Goal: Task Accomplishment & Management: Use online tool/utility

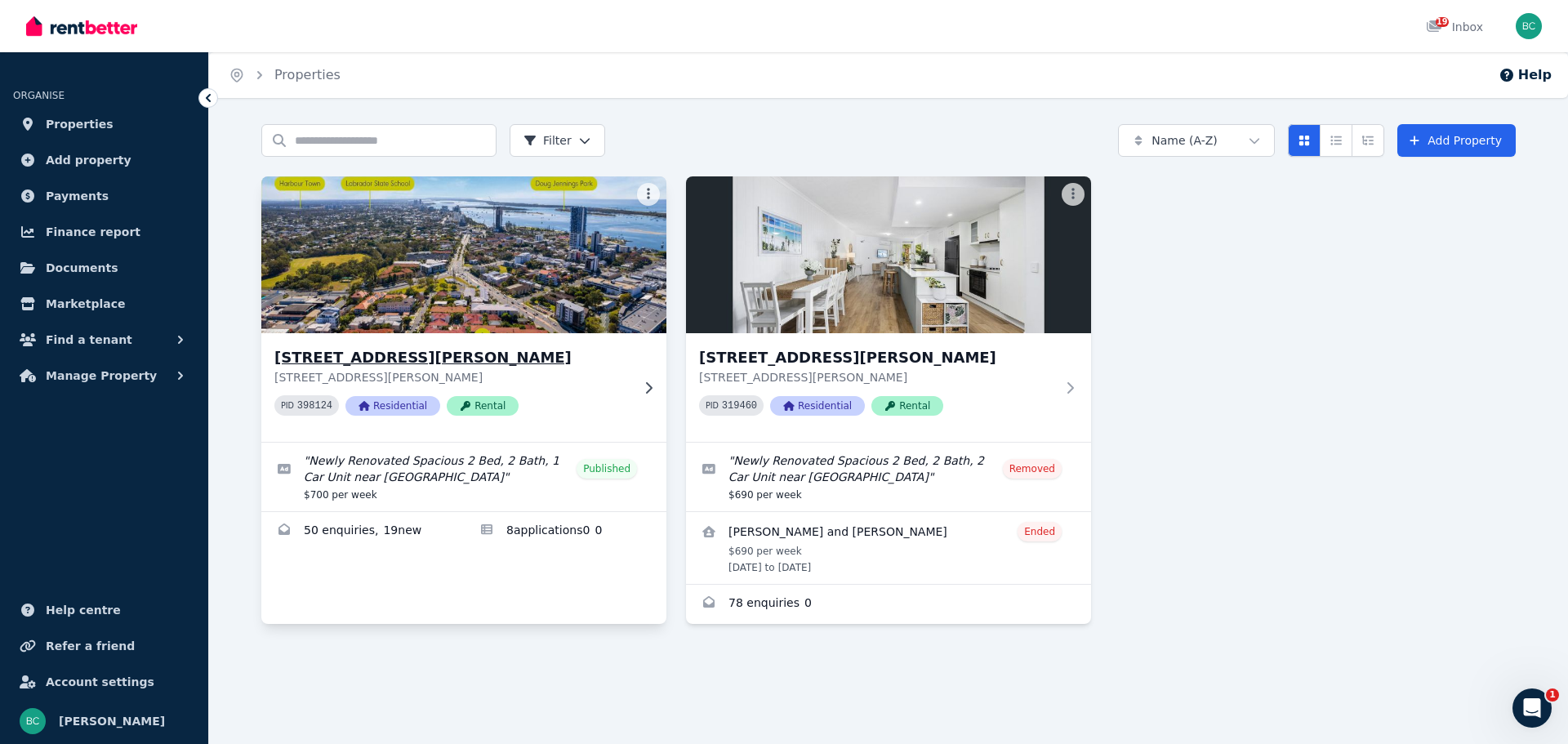
click at [572, 360] on h3 "[STREET_ADDRESS][PERSON_NAME]" at bounding box center [452, 357] width 356 height 23
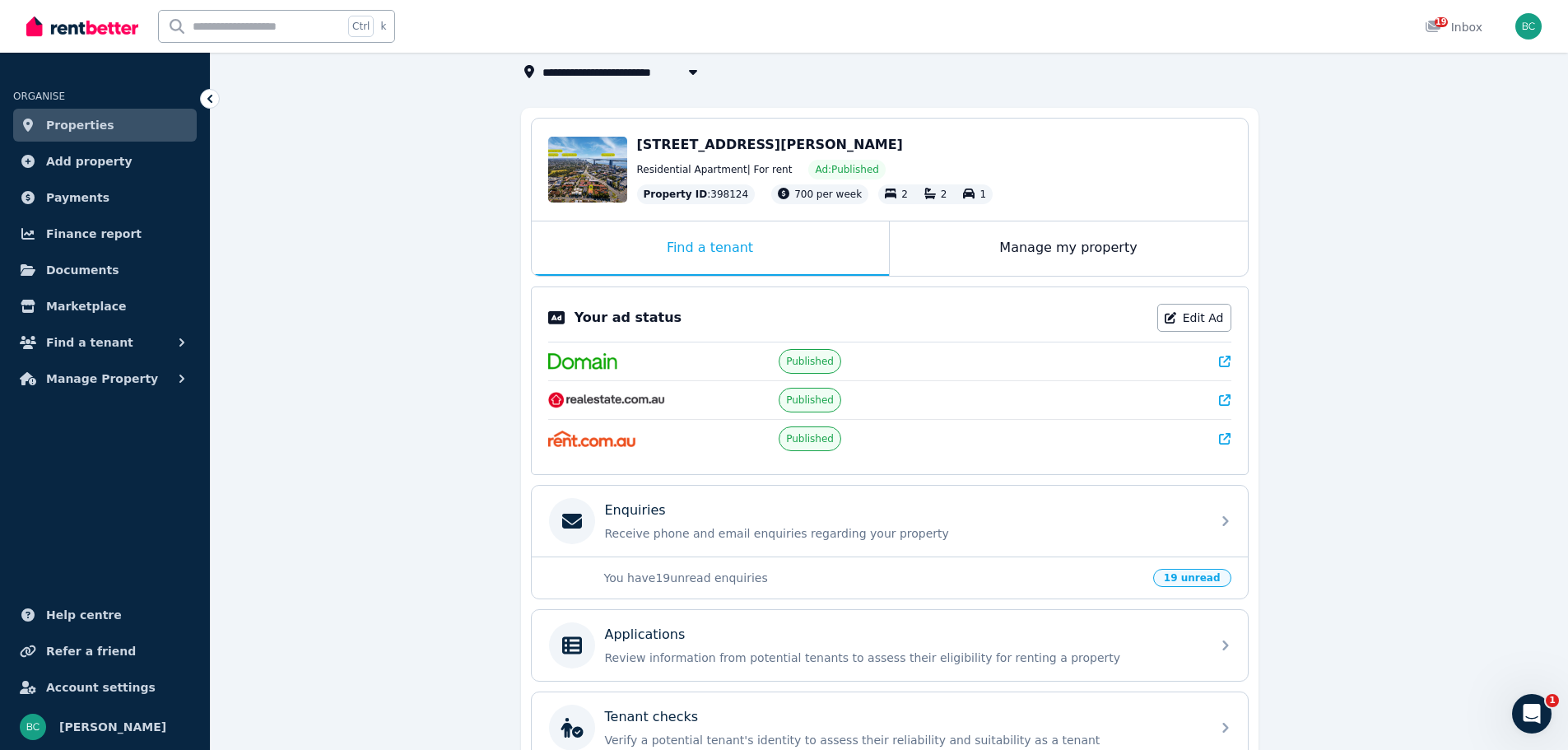
scroll to position [274, 0]
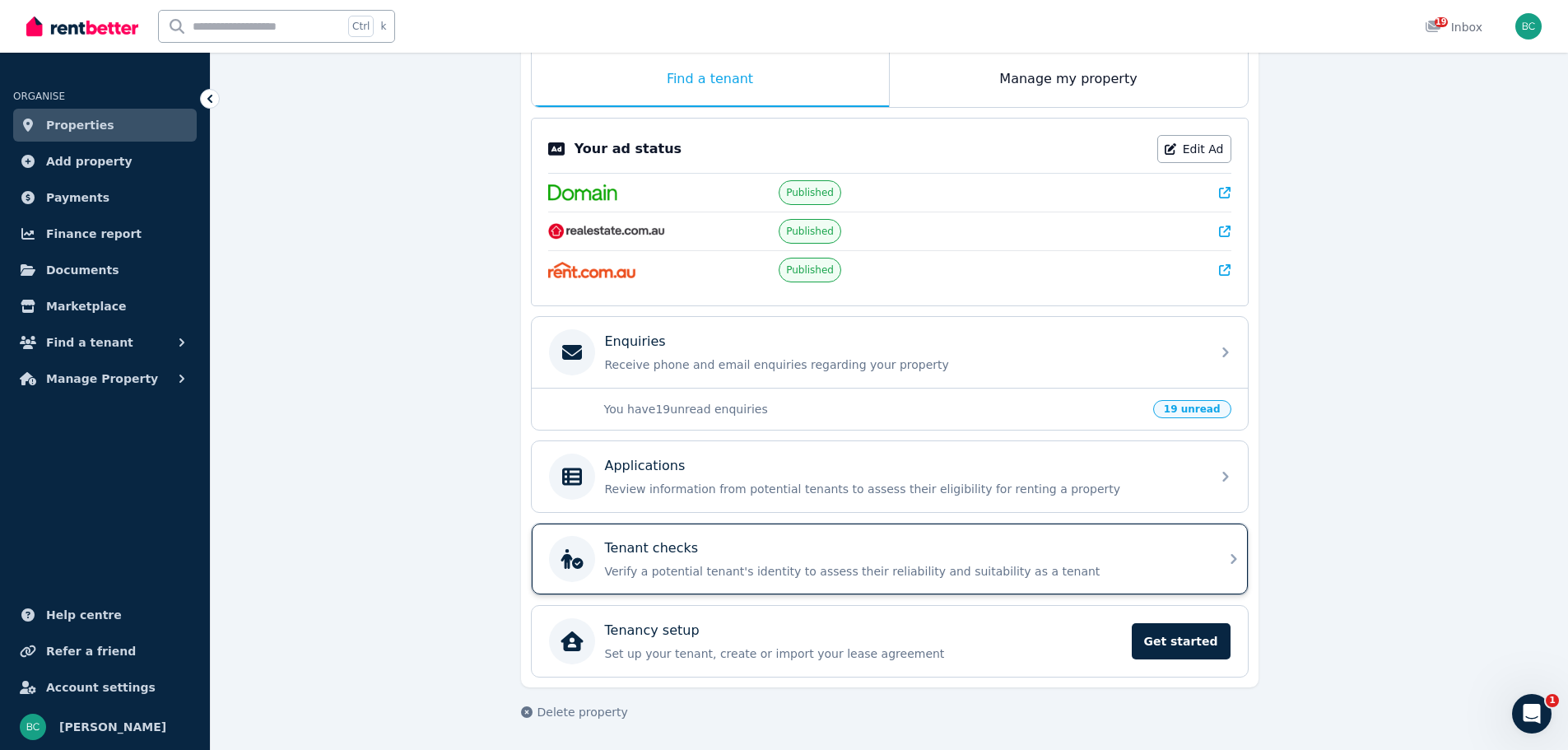
click at [874, 540] on div "Tenant checks" at bounding box center [902, 548] width 596 height 20
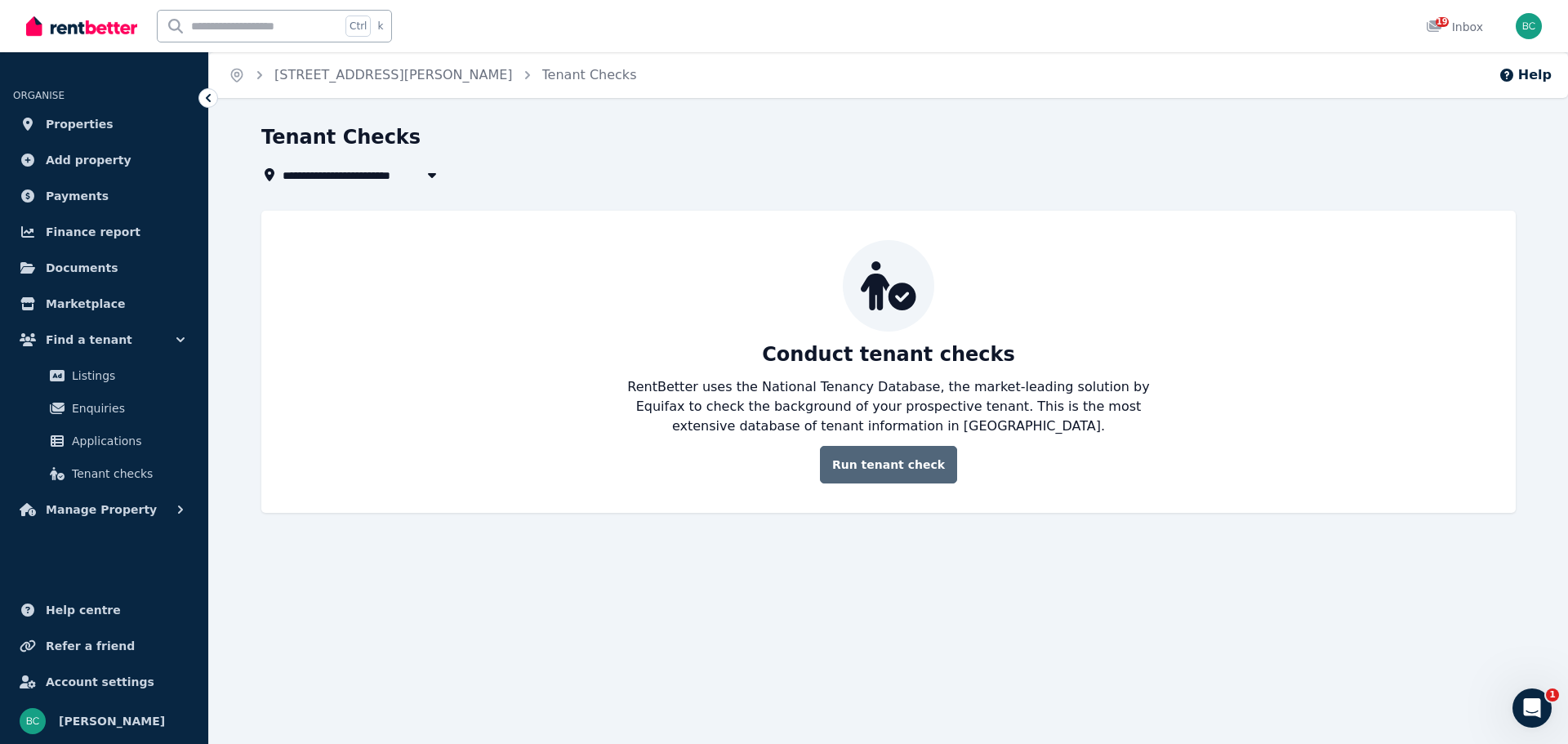
click at [864, 468] on link "Run tenant check" at bounding box center [888, 465] width 137 height 37
